Goal: Information Seeking & Learning: Learn about a topic

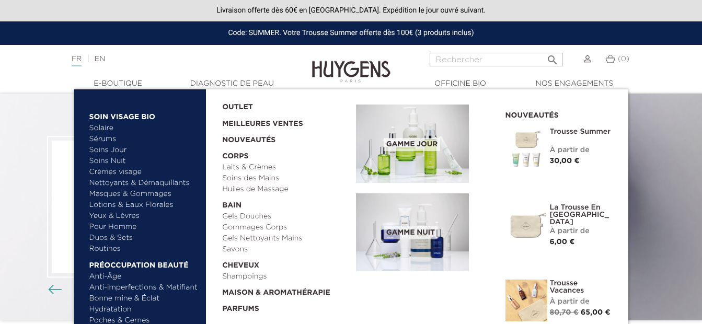
click at [123, 172] on link "Crèmes visage" at bounding box center [143, 172] width 109 height 11
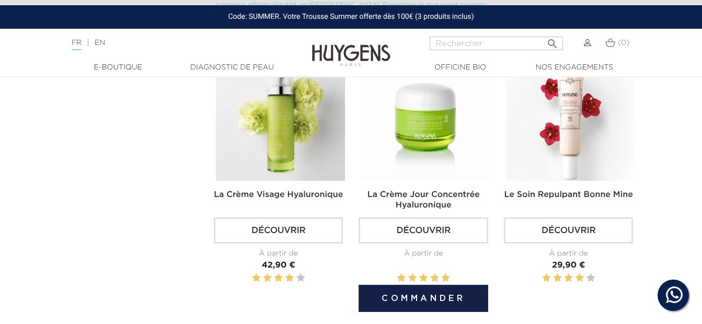
scroll to position [366, 0]
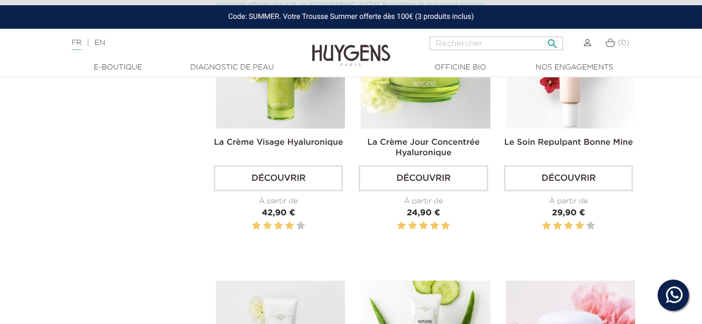
click at [446, 39] on input "Rechercher" at bounding box center [495, 44] width 133 height 14
type input "baume"
click at [543, 33] on button " Rechercher" at bounding box center [552, 40] width 19 height 14
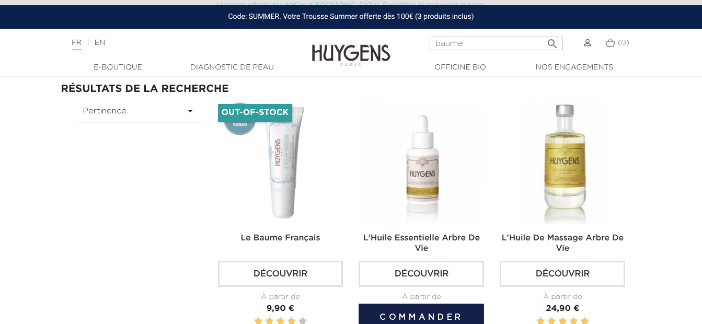
scroll to position [104, 0]
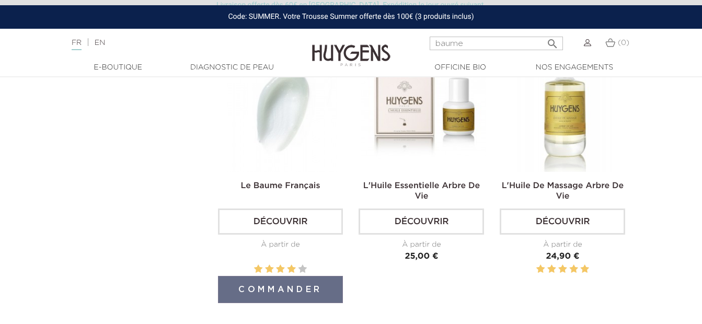
click at [259, 124] on img at bounding box center [282, 108] width 125 height 125
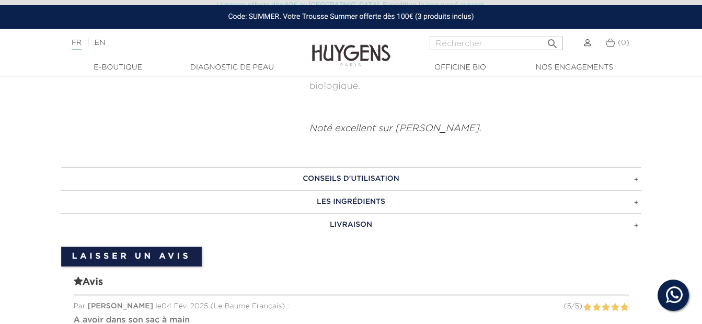
scroll to position [772, 0]
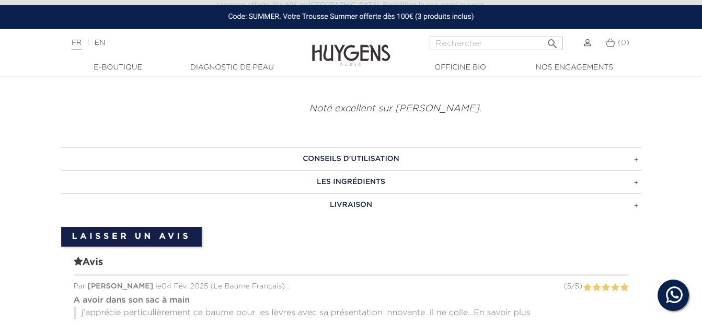
click at [344, 177] on h3 "LES INGRÉDIENTS" at bounding box center [351, 181] width 580 height 23
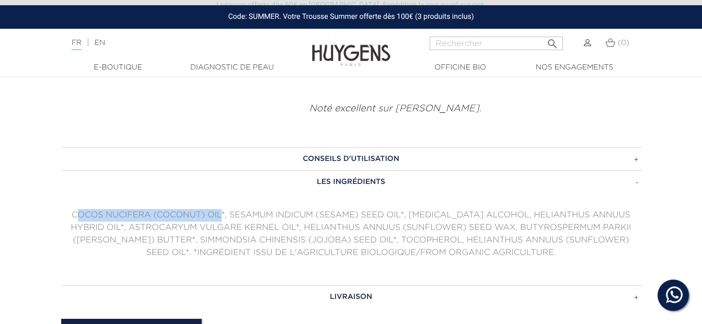
drag, startPoint x: 215, startPoint y: 218, endPoint x: 68, endPoint y: 215, distance: 147.3
click at [68, 215] on p "COCOS NUCIFERA (COCONUT) OIL*, SESAMUM INDICUM (SESAME) SEED OIL*, CETYL ALCOHO…" at bounding box center [351, 234] width 580 height 50
drag, startPoint x: 68, startPoint y: 215, endPoint x: 68, endPoint y: 243, distance: 28.2
click at [68, 242] on p "COCOS NUCIFERA (COCONUT) OIL*, SESAMUM INDICUM (SESAME) SEED OIL*, CETYL ALCOHO…" at bounding box center [351, 234] width 580 height 50
drag, startPoint x: 216, startPoint y: 217, endPoint x: 55, endPoint y: 216, distance: 160.9
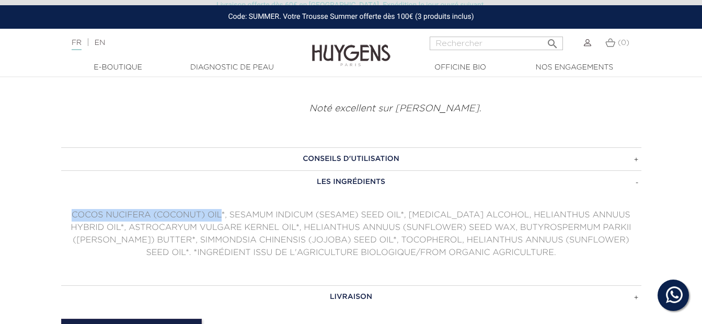
click at [55, 216] on div "CONSEILS D'UTILISATION Appliquer aussi souvent que nécessaire sur les lèvres et…" at bounding box center [350, 227] width 595 height 160
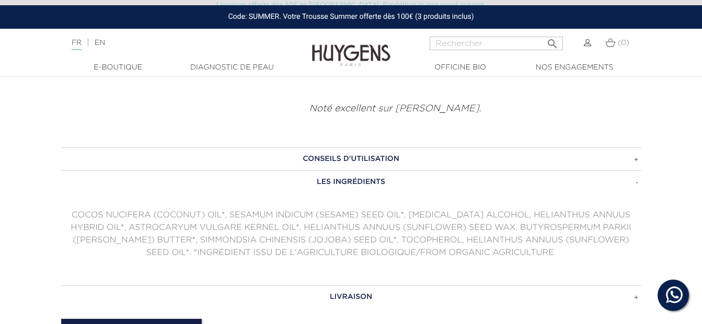
drag, startPoint x: 55, startPoint y: 216, endPoint x: 118, endPoint y: 248, distance: 70.3
click at [118, 248] on p "COCOS NUCIFERA (COCONUT) OIL*, SESAMUM INDICUM (SESAME) SEED OIL*, CETYL ALCOHO…" at bounding box center [351, 234] width 580 height 50
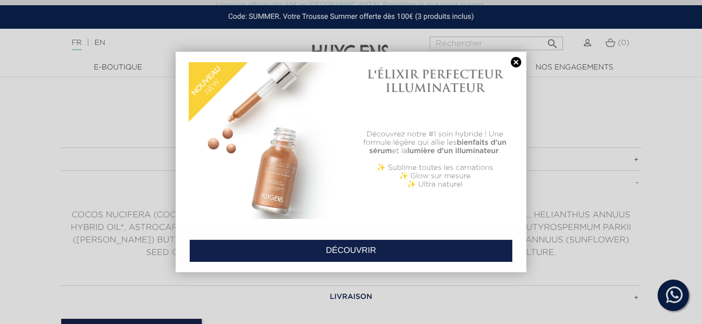
click at [512, 57] on link at bounding box center [515, 62] width 15 height 11
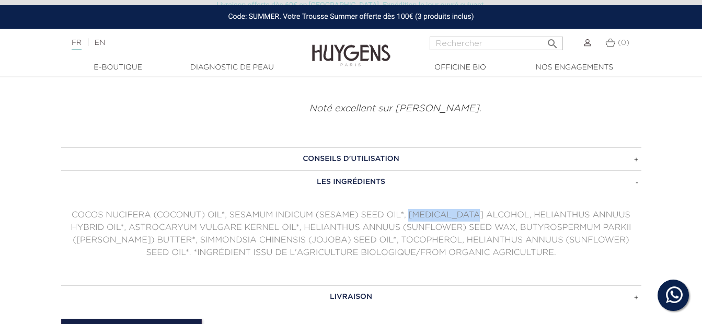
drag, startPoint x: 404, startPoint y: 215, endPoint x: 480, endPoint y: 215, distance: 75.7
click at [480, 215] on p "COCOS NUCIFERA (COCONUT) OIL*, SESAMUM INDICUM (SESAME) SEED OIL*, CETYL ALCOHO…" at bounding box center [351, 234] width 580 height 50
drag, startPoint x: 480, startPoint y: 215, endPoint x: 428, endPoint y: 220, distance: 51.4
click at [428, 220] on p "COCOS NUCIFERA (COCONUT) OIL*, SESAMUM INDICUM (SESAME) SEED OIL*, CETYL ALCOHO…" at bounding box center [351, 234] width 580 height 50
drag, startPoint x: 405, startPoint y: 215, endPoint x: 480, endPoint y: 216, distance: 75.2
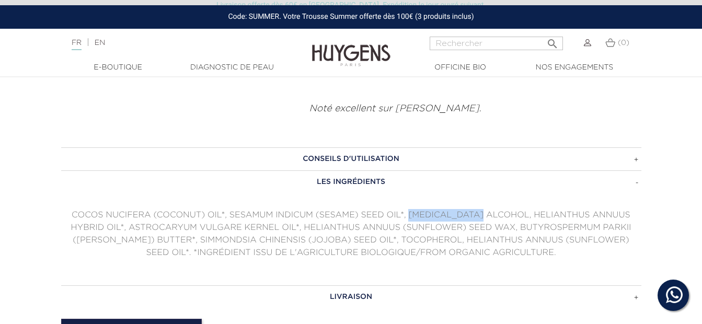
click at [480, 216] on p "COCOS NUCIFERA (COCONUT) OIL*, SESAMUM INDICUM (SESAME) SEED OIL*, CETYL ALCOHO…" at bounding box center [351, 234] width 580 height 50
drag, startPoint x: 480, startPoint y: 216, endPoint x: 478, endPoint y: 253, distance: 36.6
click at [478, 253] on p "COCOS NUCIFERA (COCONUT) OIL*, SESAMUM INDICUM (SESAME) SEED OIL*, CETYL ALCOHO…" at bounding box center [351, 234] width 580 height 50
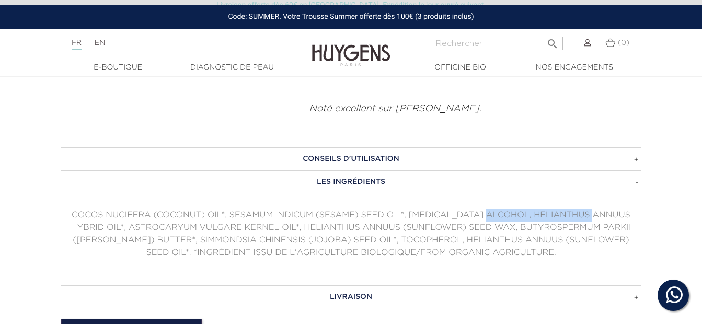
drag, startPoint x: 485, startPoint y: 216, endPoint x: 593, endPoint y: 212, distance: 108.2
click at [593, 212] on p "COCOS NUCIFERA (COCONUT) OIL*, SESAMUM INDICUM (SESAME) SEED OIL*, CETYL ALCOHO…" at bounding box center [351, 234] width 580 height 50
drag, startPoint x: 593, startPoint y: 212, endPoint x: 576, endPoint y: 240, distance: 32.9
click at [576, 240] on p "COCOS NUCIFERA (COCONUT) OIL*, SESAMUM INDICUM (SESAME) SEED OIL*, CETYL ALCOHO…" at bounding box center [351, 234] width 580 height 50
drag, startPoint x: 482, startPoint y: 214, endPoint x: 639, endPoint y: 212, distance: 157.2
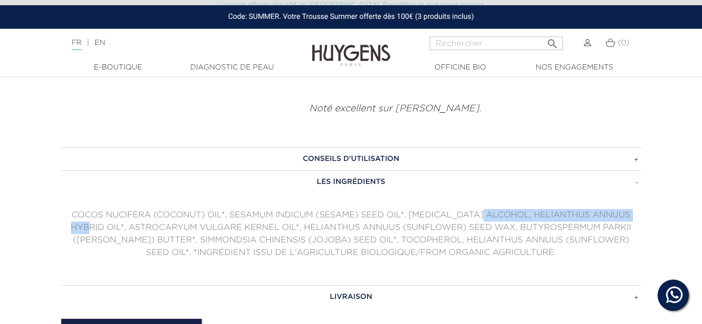
click at [639, 212] on p "COCOS NUCIFERA (COCONUT) OIL*, SESAMUM INDICUM (SESAME) SEED OIL*, CETYL ALCOHO…" at bounding box center [351, 234] width 580 height 50
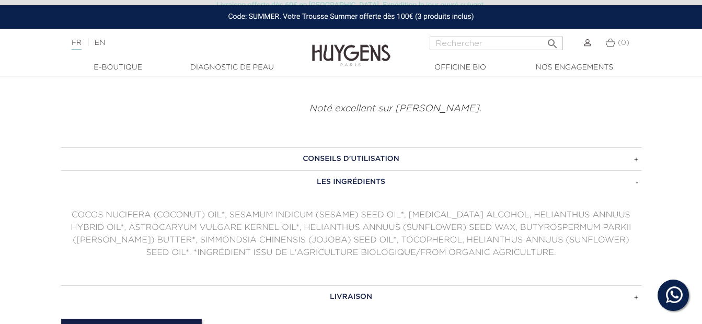
drag, startPoint x: 639, startPoint y: 212, endPoint x: 637, endPoint y: 230, distance: 18.0
click at [637, 229] on p "COCOS NUCIFERA (COCONUT) OIL*, SESAMUM INDICUM (SESAME) SEED OIL*, CETYL ALCOHO…" at bounding box center [351, 234] width 580 height 50
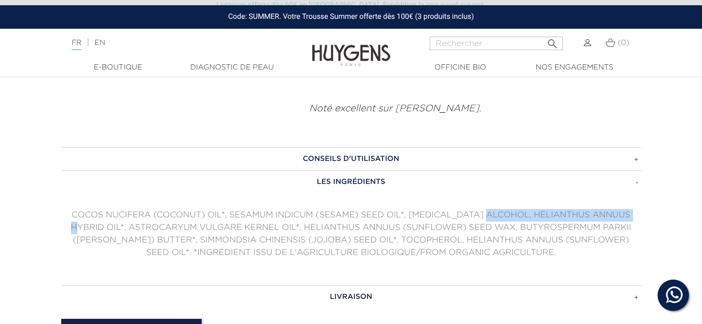
drag, startPoint x: 491, startPoint y: 213, endPoint x: 632, endPoint y: 216, distance: 140.5
click at [632, 216] on p "COCOS NUCIFERA (COCONUT) OIL*, SESAMUM INDICUM (SESAME) SEED OIL*, CETYL ALCOHO…" at bounding box center [351, 234] width 580 height 50
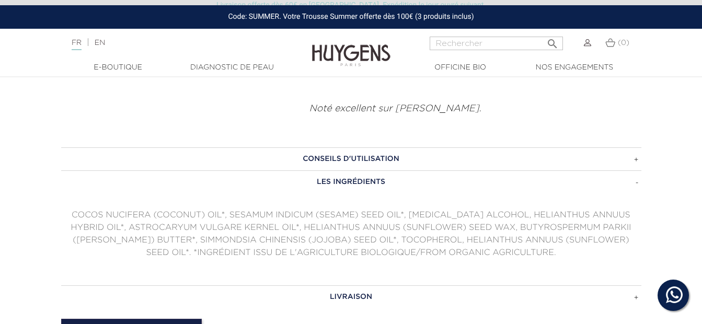
drag, startPoint x: 632, startPoint y: 216, endPoint x: 628, endPoint y: 226, distance: 10.9
click at [628, 226] on p "COCOS NUCIFERA (COCONUT) OIL*, SESAMUM INDICUM (SESAME) SEED OIL*, CETYL ALCOHO…" at bounding box center [351, 234] width 580 height 50
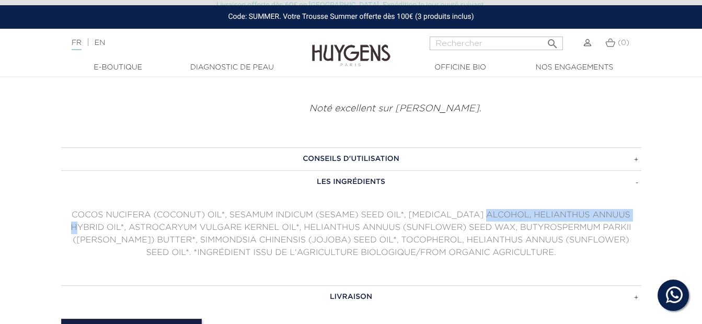
drag, startPoint x: 484, startPoint y: 214, endPoint x: 634, endPoint y: 215, distance: 149.9
click at [634, 215] on p "COCOS NUCIFERA (COCONUT) OIL*, SESAMUM INDICUM (SESAME) SEED OIL*, CETYL ALCOHO…" at bounding box center [351, 234] width 580 height 50
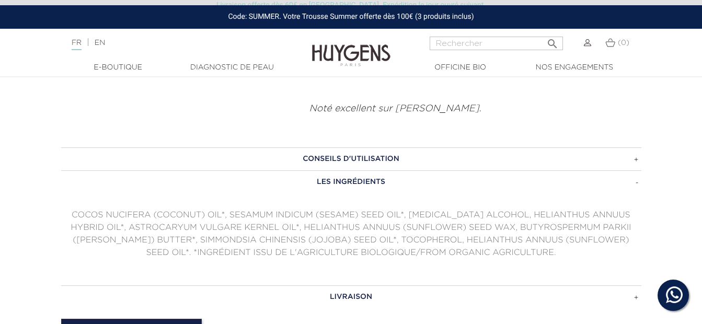
click at [120, 228] on p "COCOS NUCIFERA (COCONUT) OIL*, SESAMUM INDICUM (SESAME) SEED OIL*, CETYL ALCOHO…" at bounding box center [351, 234] width 580 height 50
drag, startPoint x: 80, startPoint y: 230, endPoint x: 254, endPoint y: 232, distance: 174.0
click at [254, 231] on p "COCOS NUCIFERA (COCONUT) OIL*, SESAMUM INDICUM (SESAME) SEED OIL*, CETYL ALCOHO…" at bounding box center [351, 234] width 580 height 50
drag, startPoint x: 254, startPoint y: 232, endPoint x: 266, endPoint y: 246, distance: 18.1
click at [266, 246] on p "COCOS NUCIFERA (COCONUT) OIL*, SESAMUM INDICUM (SESAME) SEED OIL*, CETYL ALCOHO…" at bounding box center [351, 234] width 580 height 50
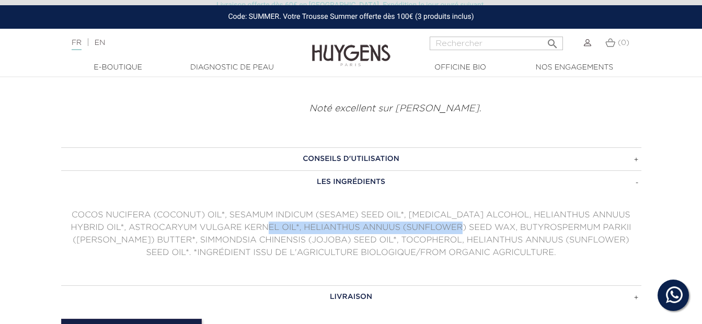
drag, startPoint x: 260, startPoint y: 228, endPoint x: 466, endPoint y: 232, distance: 206.4
click at [466, 232] on p "COCOS NUCIFERA (COCONUT) OIL*, SESAMUM INDICUM (SESAME) SEED OIL*, CETYL ALCOHO…" at bounding box center [351, 234] width 580 height 50
drag, startPoint x: 466, startPoint y: 232, endPoint x: 475, endPoint y: 242, distance: 13.3
click at [475, 242] on p "COCOS NUCIFERA (COCONUT) OIL*, SESAMUM INDICUM (SESAME) SEED OIL*, CETYL ALCOHO…" at bounding box center [351, 234] width 580 height 50
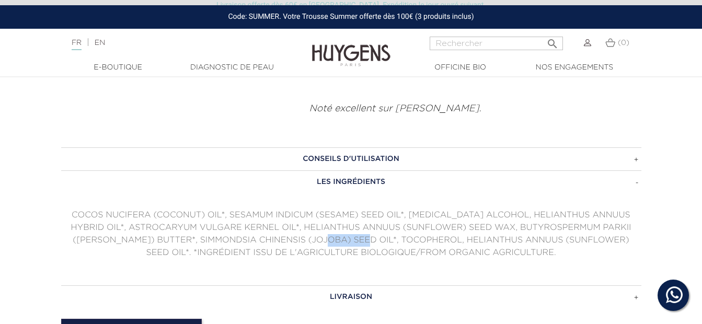
drag, startPoint x: 397, startPoint y: 240, endPoint x: 346, endPoint y: 241, distance: 50.7
click at [346, 241] on p "COCOS NUCIFERA (COCONUT) OIL*, SESAMUM INDICUM (SESAME) SEED OIL*, CETYL ALCOHO…" at bounding box center [351, 234] width 580 height 50
drag, startPoint x: 346, startPoint y: 241, endPoint x: 325, endPoint y: 264, distance: 31.8
click at [325, 264] on div "CONSEILS D'UTILISATION Appliquer aussi souvent que nécessaire sur les lèvres et…" at bounding box center [351, 227] width 580 height 160
